Goal: Task Accomplishment & Management: Manage account settings

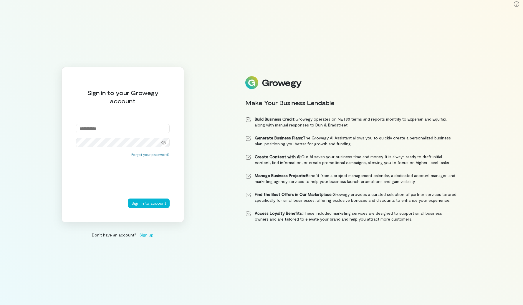
click at [100, 128] on input "email" at bounding box center [123, 128] width 94 height 9
type input "**********"
click at [101, 158] on div "Forgot your password?" at bounding box center [123, 175] width 94 height 47
click at [150, 205] on button "Sign in to account" at bounding box center [149, 203] width 42 height 9
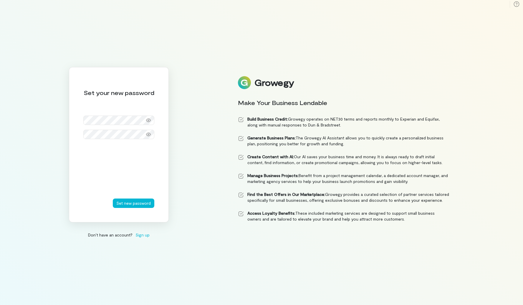
click at [76, 149] on div "Set your new password Set new password" at bounding box center [119, 145] width 100 height 156
click at [150, 120] on icon at bounding box center [148, 121] width 5 height 4
click at [149, 134] on icon at bounding box center [148, 134] width 5 height 5
click at [133, 205] on button "Set new password" at bounding box center [134, 203] width 42 height 9
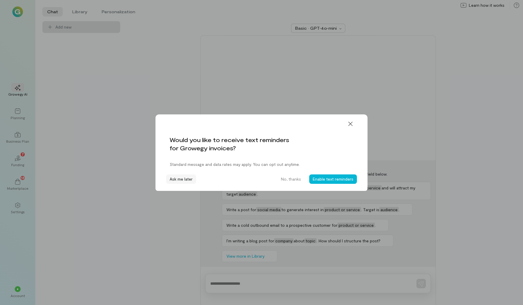
click at [177, 180] on button "Ask me later" at bounding box center [181, 179] width 30 height 9
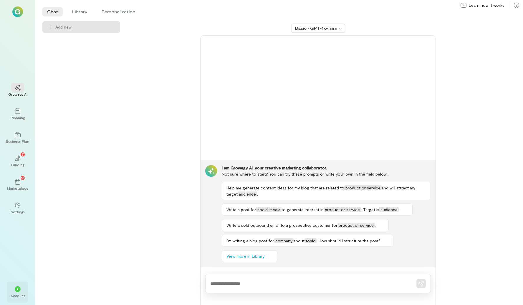
click at [21, 290] on div "*" at bounding box center [17, 289] width 13 height 9
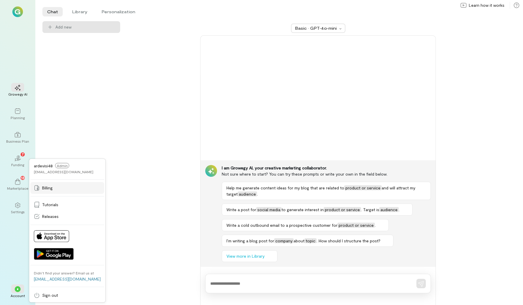
click at [69, 186] on div "Billing" at bounding box center [67, 188] width 67 height 6
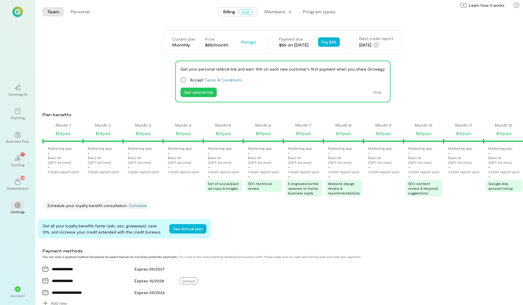
scroll to position [0, 523]
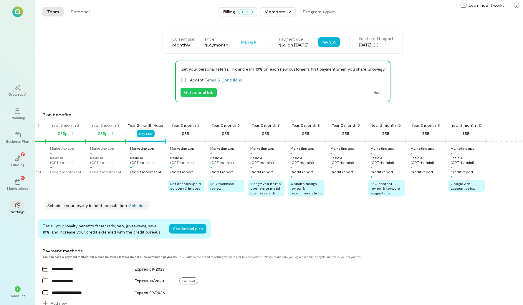
click at [274, 11] on div "Members · 2" at bounding box center [277, 12] width 27 height 6
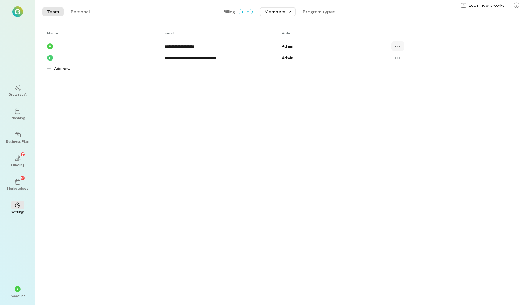
click at [399, 44] on icon at bounding box center [398, 46] width 6 height 6
click at [399, 59] on icon at bounding box center [398, 58] width 6 height 6
click at [316, 94] on div "**********" at bounding box center [279, 166] width 488 height 277
click at [231, 11] on span "Billing" at bounding box center [229, 12] width 12 height 6
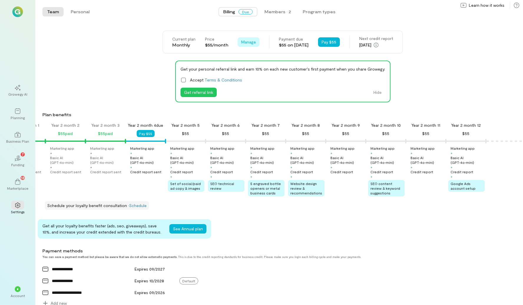
click at [246, 42] on span "Manage" at bounding box center [248, 42] width 15 height 6
click at [251, 66] on span "Cancel plan" at bounding box center [262, 67] width 22 height 6
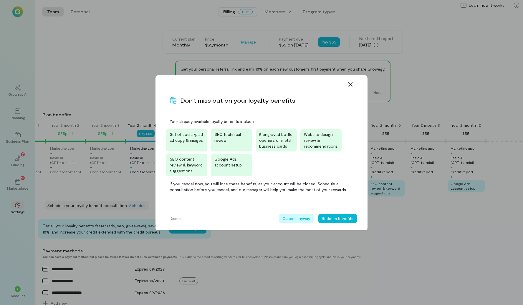
click at [299, 219] on button "Cancel anyway" at bounding box center [296, 218] width 35 height 9
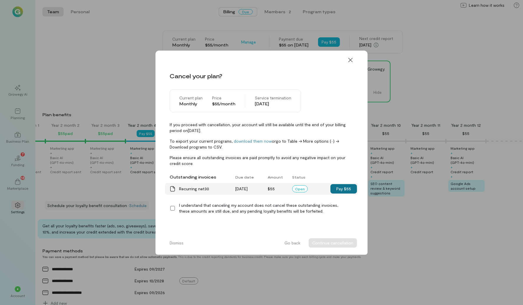
click at [341, 189] on button "Pay $55" at bounding box center [343, 188] width 27 height 9
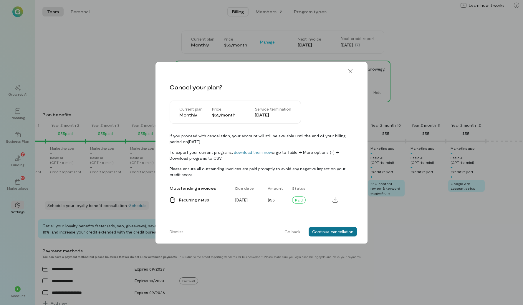
click at [331, 234] on button "Continue cancellation" at bounding box center [333, 231] width 48 height 9
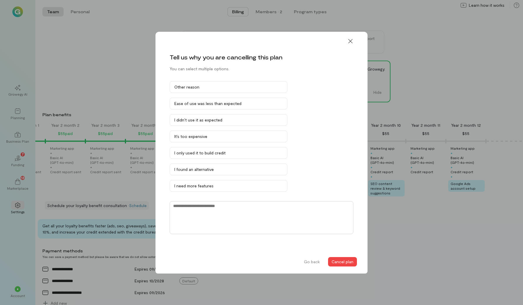
click at [248, 216] on textarea at bounding box center [262, 217] width 184 height 33
click at [206, 88] on div "Other reason" at bounding box center [228, 87] width 108 height 6
click at [343, 261] on button "Cancel plan" at bounding box center [342, 261] width 29 height 9
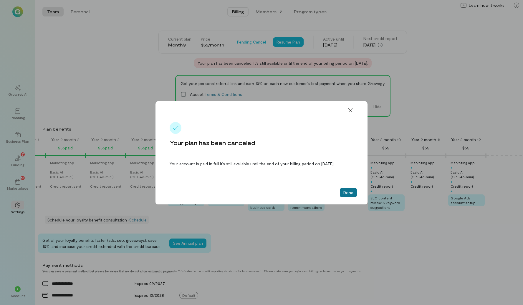
click at [346, 195] on button "Done" at bounding box center [348, 192] width 17 height 9
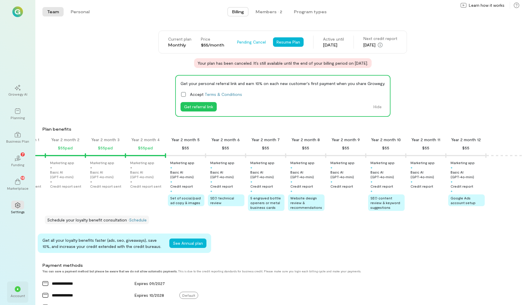
click at [20, 288] on div "*" at bounding box center [18, 290] width 6 height 6
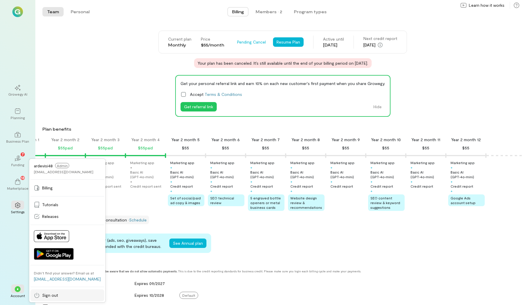
click at [44, 294] on span "Sign out" at bounding box center [50, 296] width 16 height 6
